Goal: Transaction & Acquisition: Obtain resource

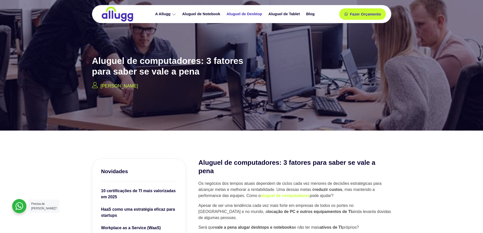
click at [242, 14] on link "Aluguel de Desktop" at bounding box center [245, 14] width 42 height 9
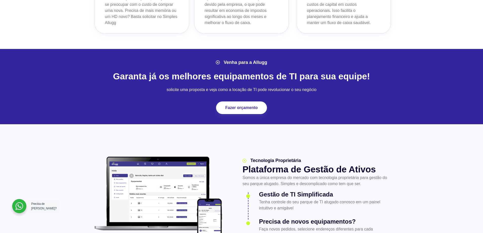
scroll to position [533, 0]
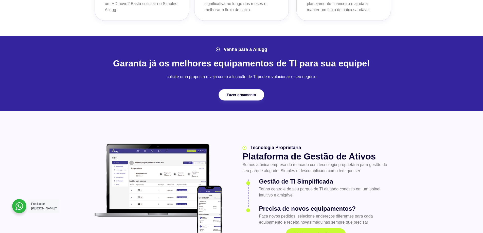
click at [247, 91] on link "Fazer orçamento" at bounding box center [242, 94] width 46 height 11
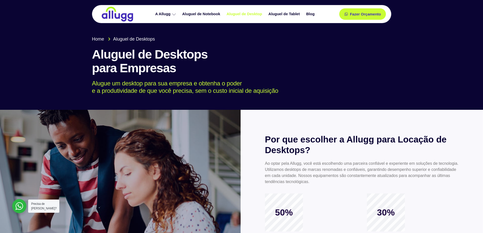
drag, startPoint x: 192, startPoint y: 86, endPoint x: 186, endPoint y: 83, distance: 6.7
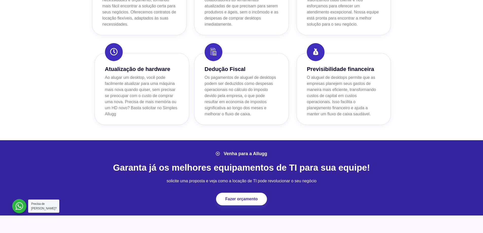
scroll to position [489, 0]
